Goal: Task Accomplishment & Management: Manage account settings

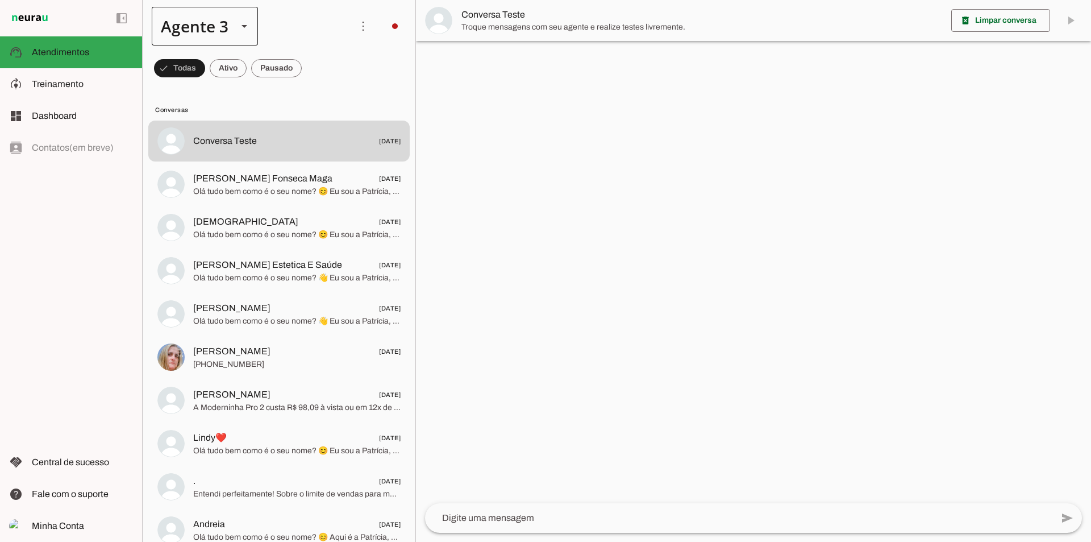
click at [232, 31] on div at bounding box center [244, 26] width 27 height 39
click at [313, 66] on slot at bounding box center [357, 73] width 88 height 14
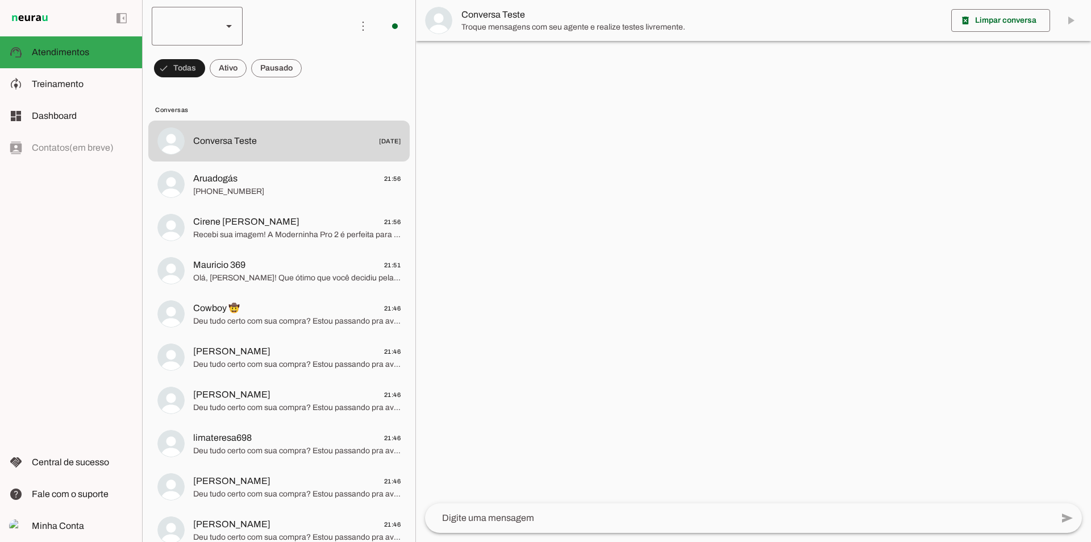
click at [213, 27] on div at bounding box center [182, 26] width 61 height 39
click at [304, 122] on md-item "Agente 3" at bounding box center [349, 137] width 91 height 32
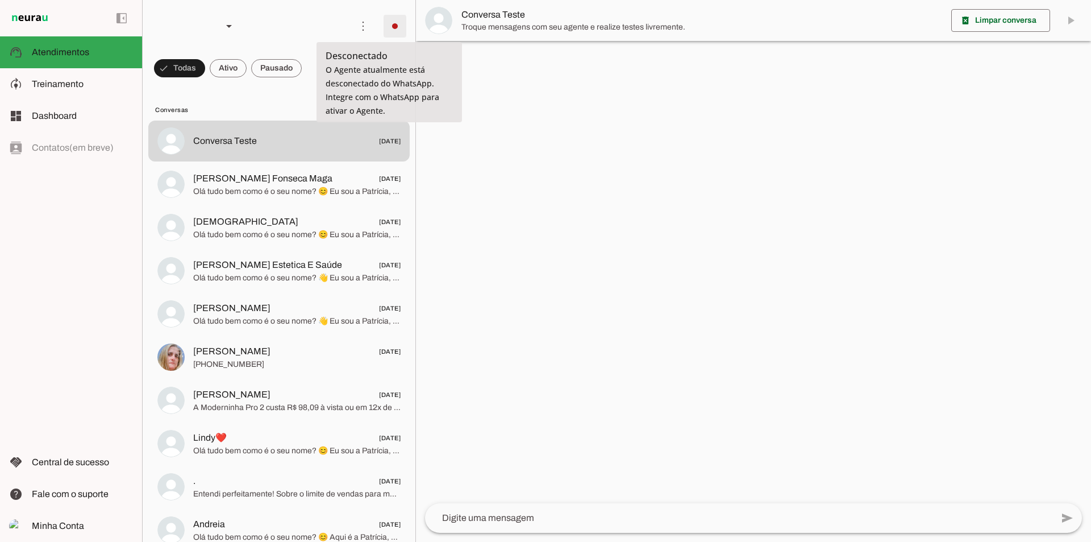
click at [388, 29] on span at bounding box center [394, 26] width 27 height 27
click at [530, 51] on slot at bounding box center [553, 69] width 46 height 41
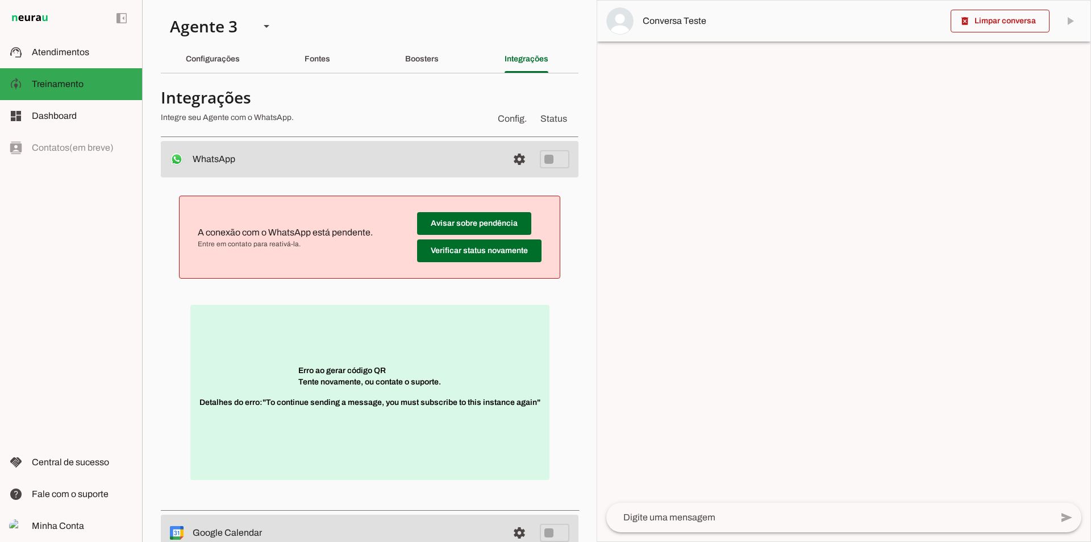
click at [348, 28] on section "Agente 1 Agente 2 Agente 3 Agente 4 Agente 5 Agente 6 Agente 7 Agente 8 Agente …" at bounding box center [369, 271] width 455 height 542
click at [347, 27] on section "Agente 1 Agente 2 Agente 3 Agente 4 Agente 5 Agente 6 Agente 7 Agente 8 Agente …" at bounding box center [369, 271] width 455 height 542
click at [92, 53] on slot at bounding box center [82, 52] width 101 height 14
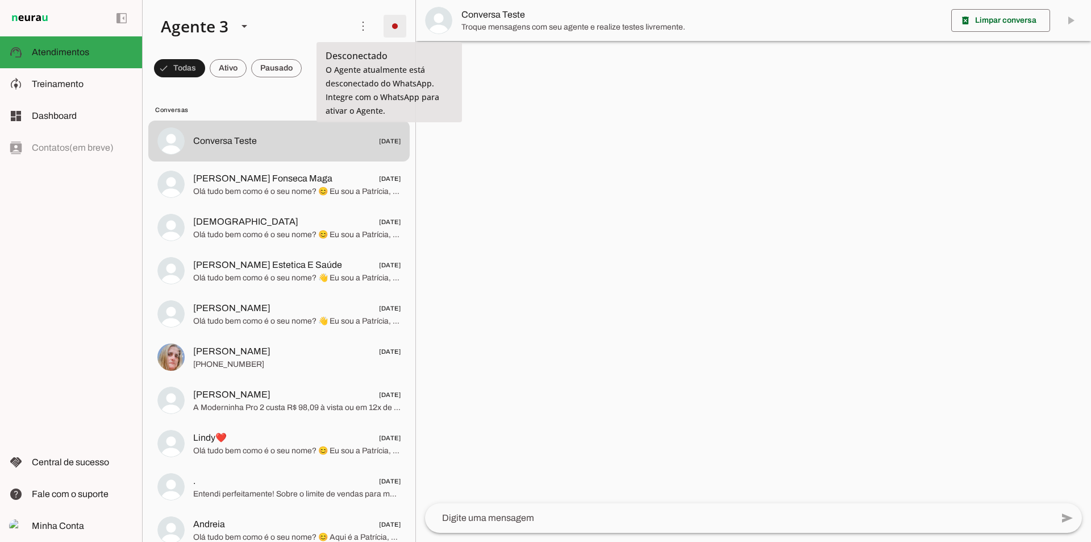
click at [395, 23] on span at bounding box center [394, 26] width 27 height 27
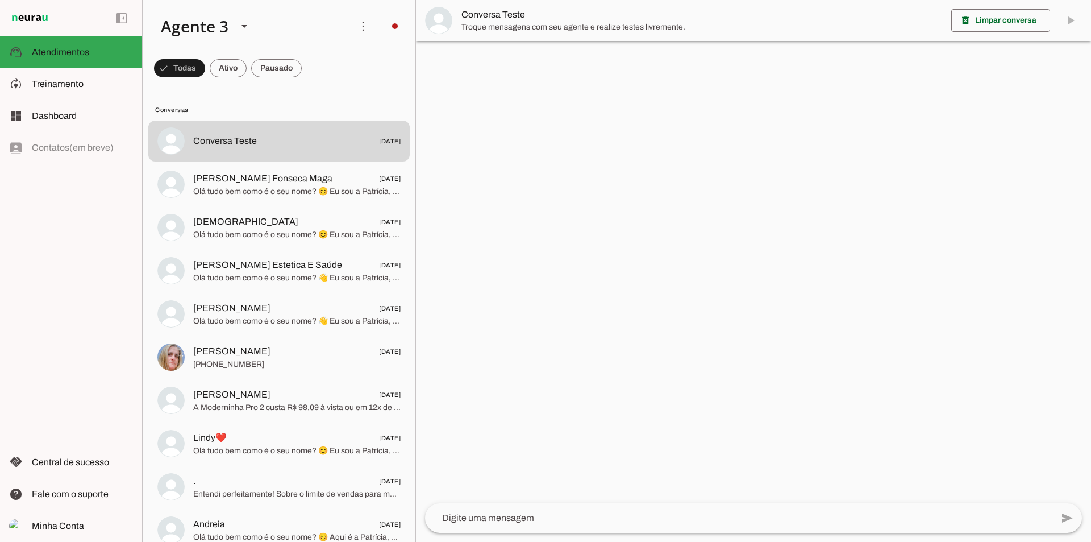
click at [521, 65] on md-item "Integrar com WhatsApp" at bounding box center [553, 69] width 64 height 55
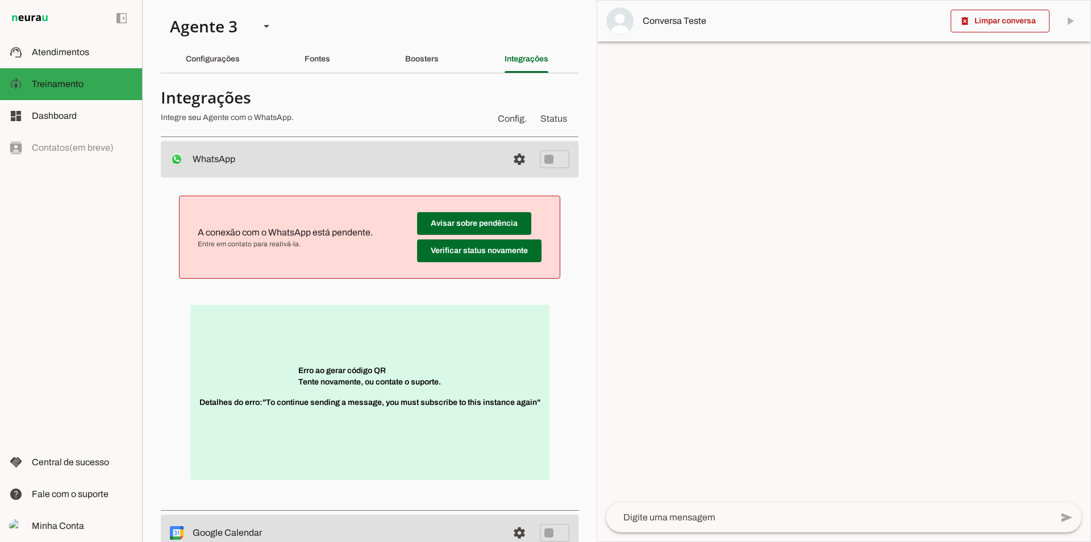
click at [151, 265] on section "Agente 1 Agente 2 Agente 3 Agente 4 Agente 5 Agente 6 Agente 7 Agente 8 Agente …" at bounding box center [369, 271] width 455 height 542
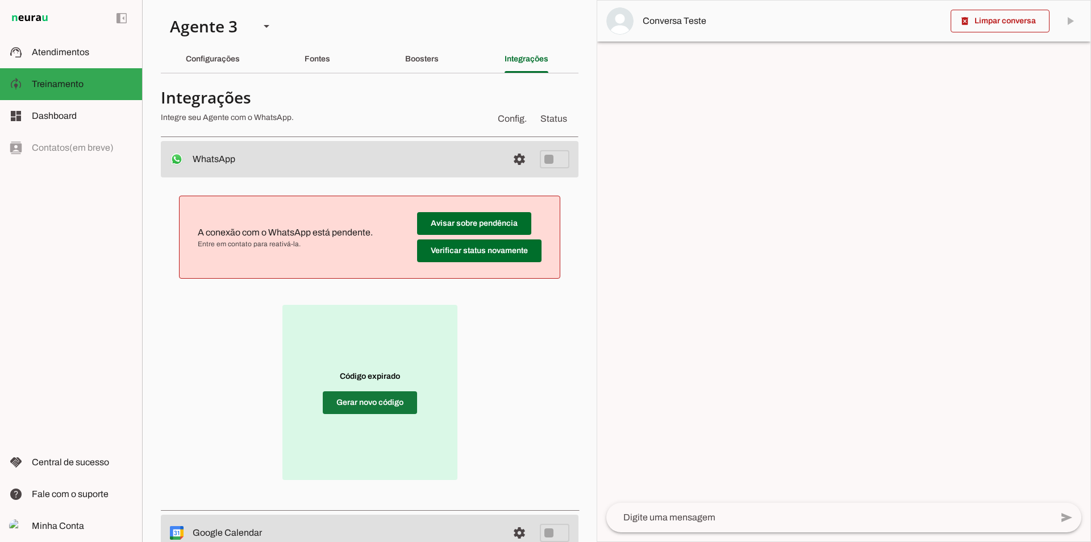
click at [359, 404] on span at bounding box center [370, 402] width 94 height 27
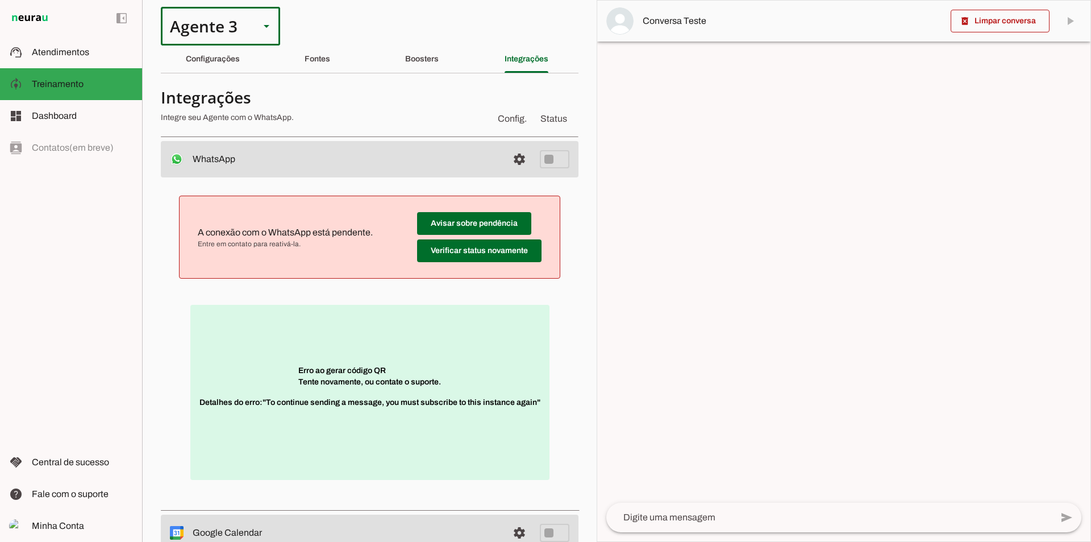
click at [207, 26] on div "Agente 3" at bounding box center [206, 26] width 90 height 39
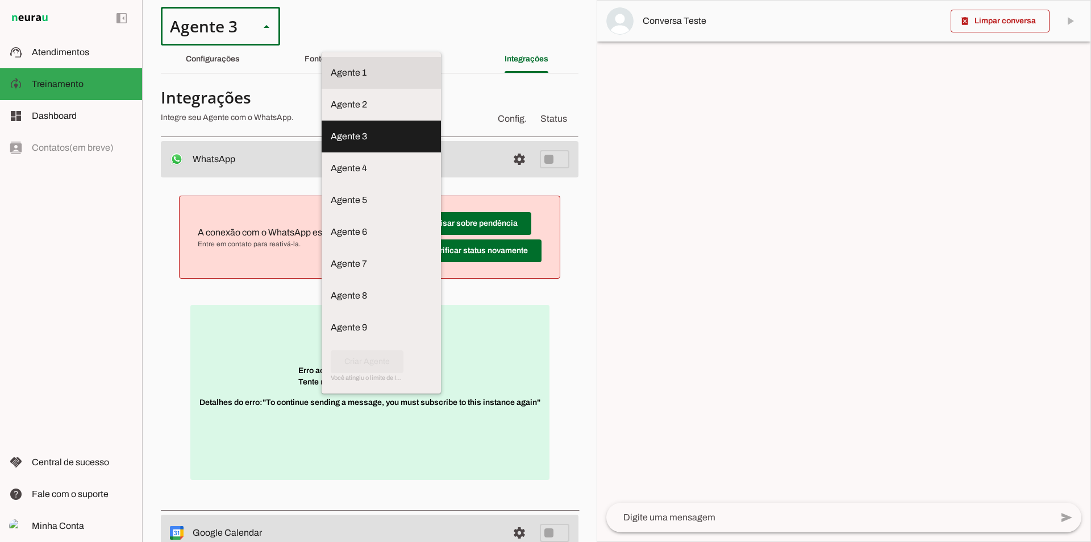
click at [322, 57] on md-item "Agente 1" at bounding box center [381, 73] width 119 height 32
